Goal: Task Accomplishment & Management: Complete application form

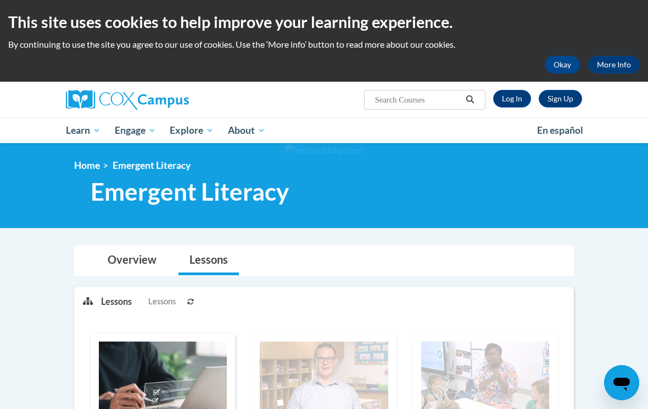
click at [512, 98] on link "Log In" at bounding box center [512, 99] width 38 height 18
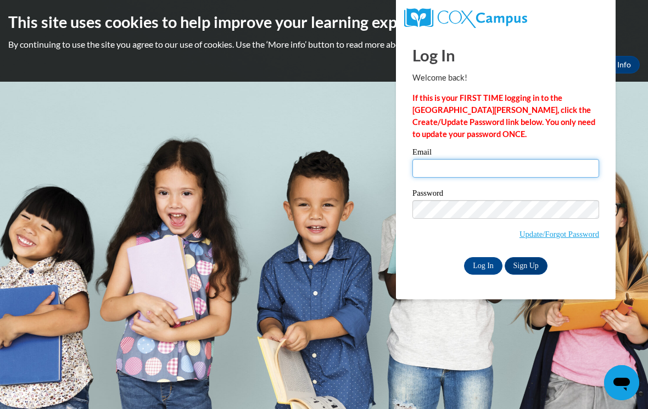
click at [456, 171] on input "Email" at bounding box center [505, 168] width 187 height 19
click at [623, 123] on body "This site uses cookies to help improve your learning experience. By continuing …" at bounding box center [324, 204] width 648 height 409
click at [466, 171] on input "Email" at bounding box center [505, 168] width 187 height 19
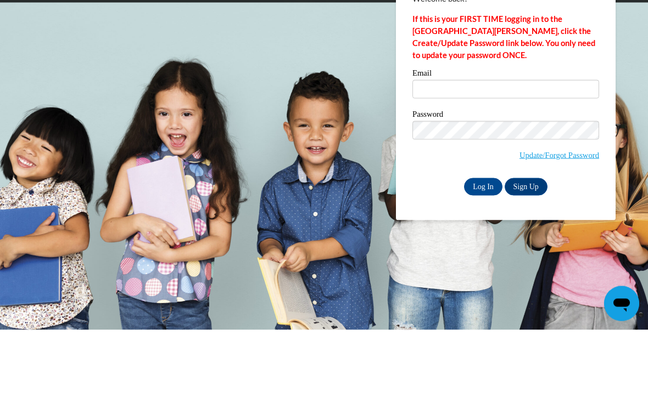
click at [626, 150] on body "This site uses cookies to help improve your learning experience. By continuing …" at bounding box center [324, 204] width 648 height 409
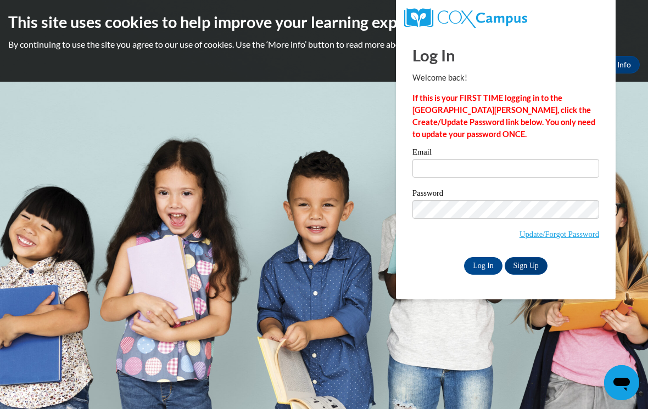
click at [486, 265] on input "Log In" at bounding box center [483, 266] width 38 height 18
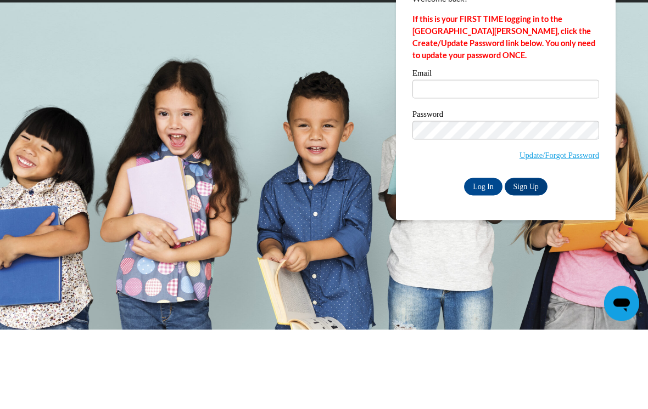
click at [638, 112] on body "This site uses cookies to help improve your learning experience. By continuing …" at bounding box center [324, 204] width 648 height 409
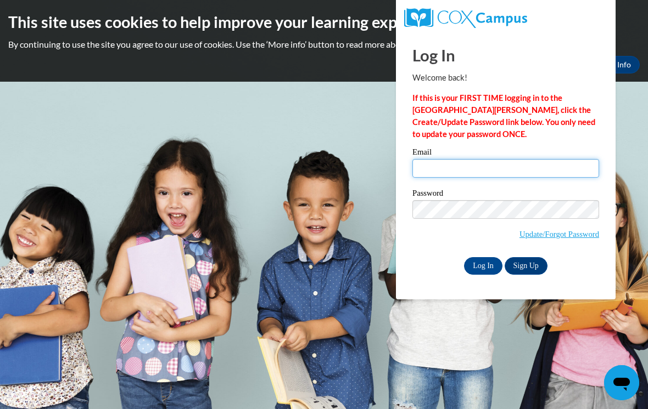
click at [454, 170] on input "Email" at bounding box center [505, 168] width 187 height 19
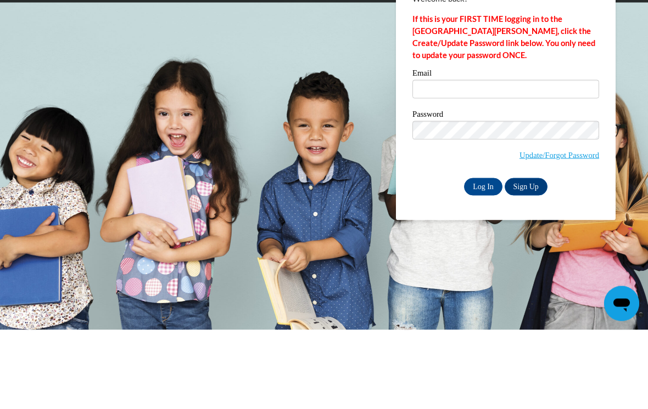
click at [324, 37] on body "This site uses cookies to help improve your learning experience. By continuing …" at bounding box center [324, 204] width 648 height 409
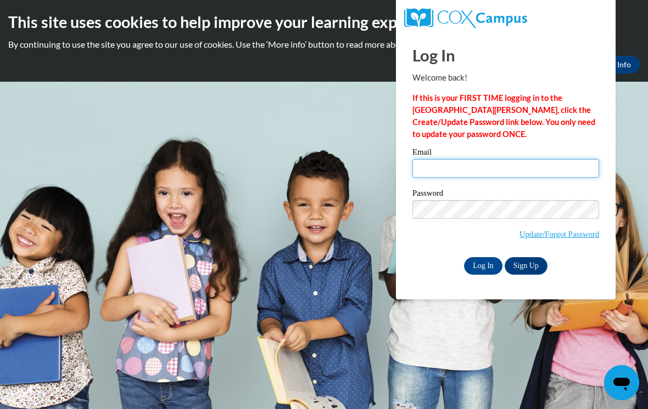
click at [482, 162] on input "Email" at bounding box center [505, 168] width 187 height 19
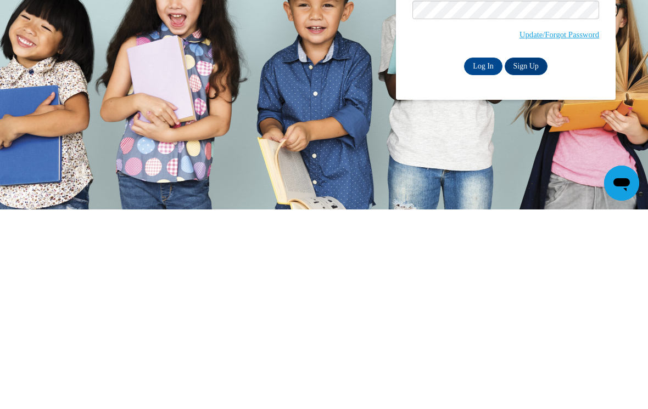
click at [515, 151] on body "This site uses cookies to help improve your learning experience. By continuing …" at bounding box center [324, 204] width 648 height 409
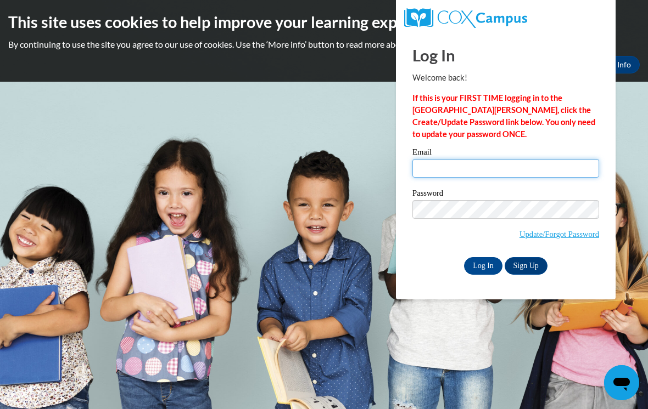
click at [456, 165] on input "Email" at bounding box center [505, 168] width 187 height 19
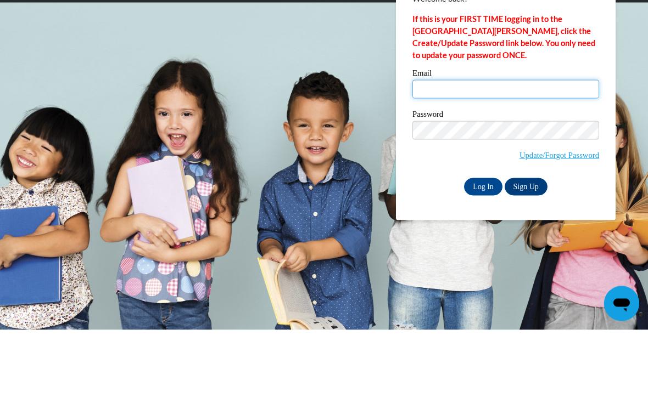
click at [459, 159] on input "Email" at bounding box center [505, 168] width 187 height 19
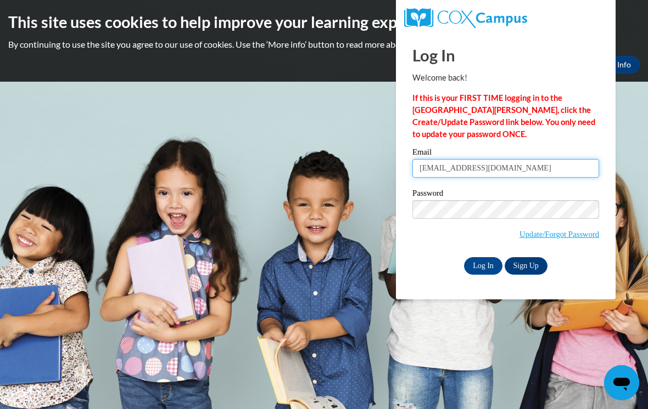
type input "ltaylor@ctcheadstart.com"
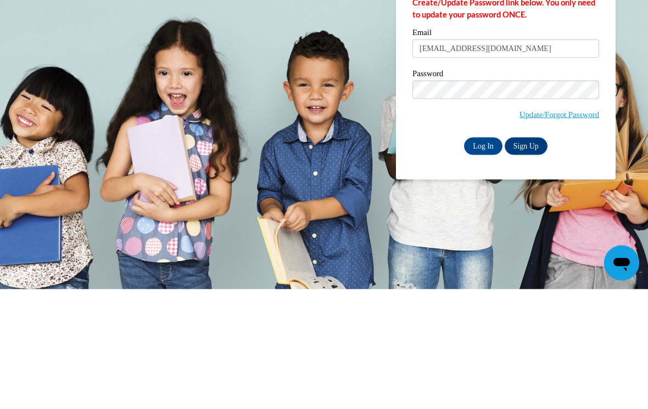
click at [639, 32] on body "This site uses cookies to help improve your learning experience. By continuing …" at bounding box center [324, 204] width 648 height 409
click at [483, 257] on input "Log In" at bounding box center [483, 266] width 38 height 18
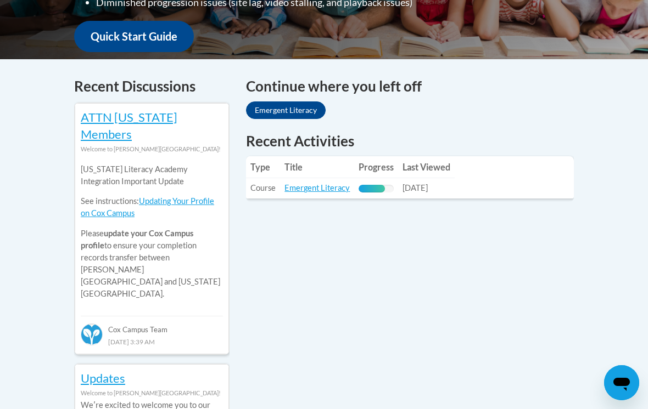
scroll to position [416, 0]
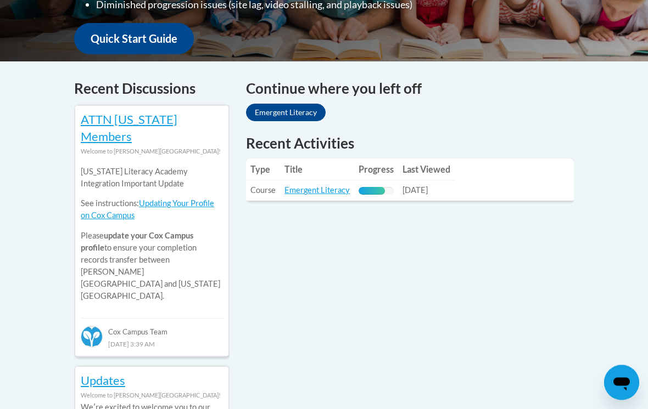
click at [325, 192] on link "Emergent Literacy" at bounding box center [316, 190] width 65 height 9
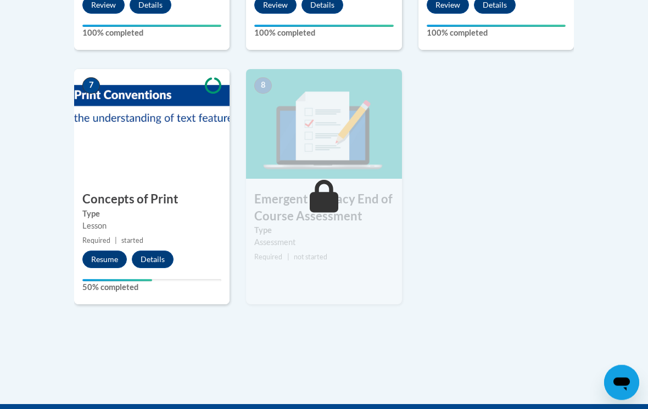
scroll to position [827, 0]
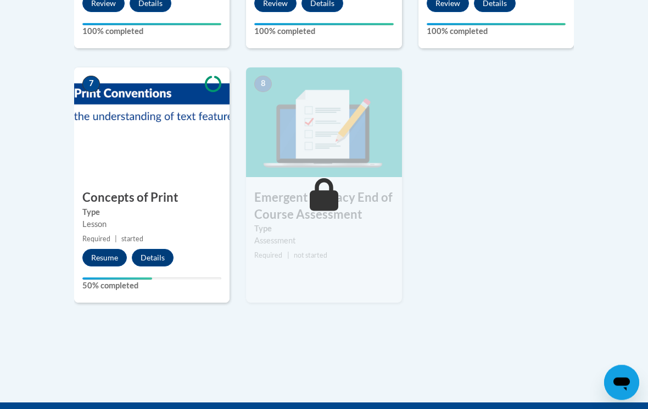
click at [106, 254] on button "Resume" at bounding box center [104, 259] width 44 height 18
